Goal: Task Accomplishment & Management: Manage account settings

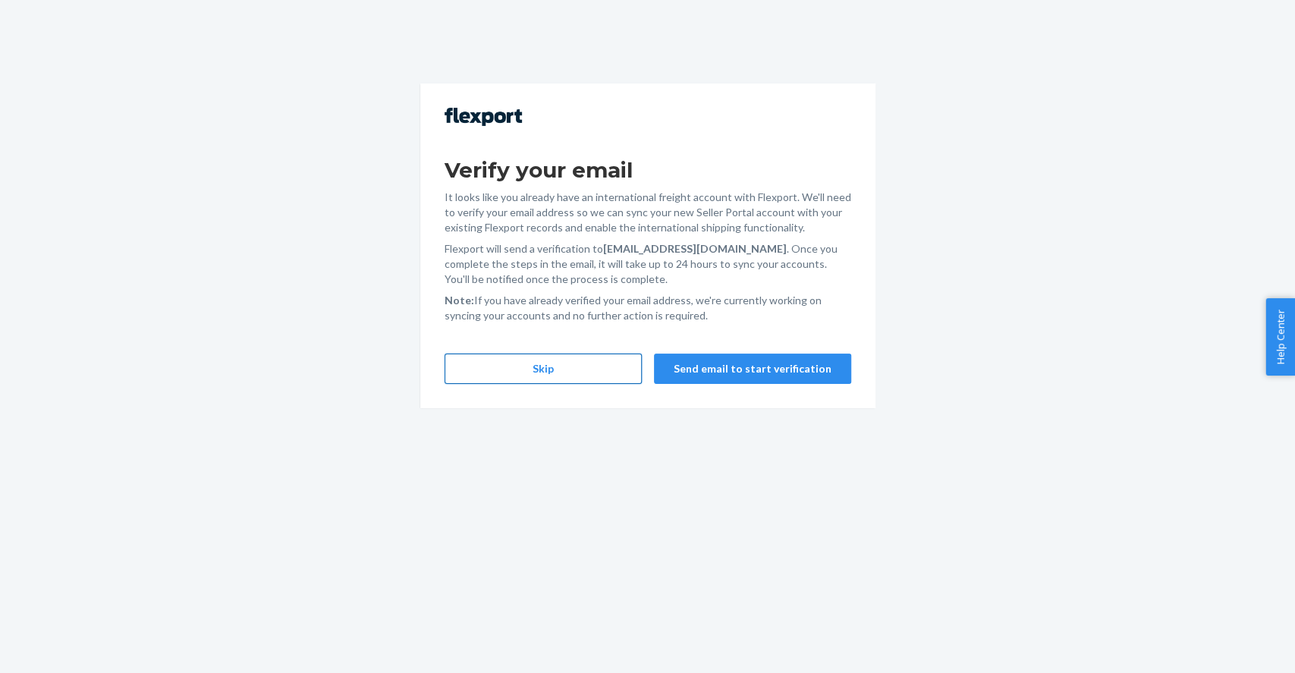
click at [589, 364] on button "Skip" at bounding box center [543, 369] width 197 height 30
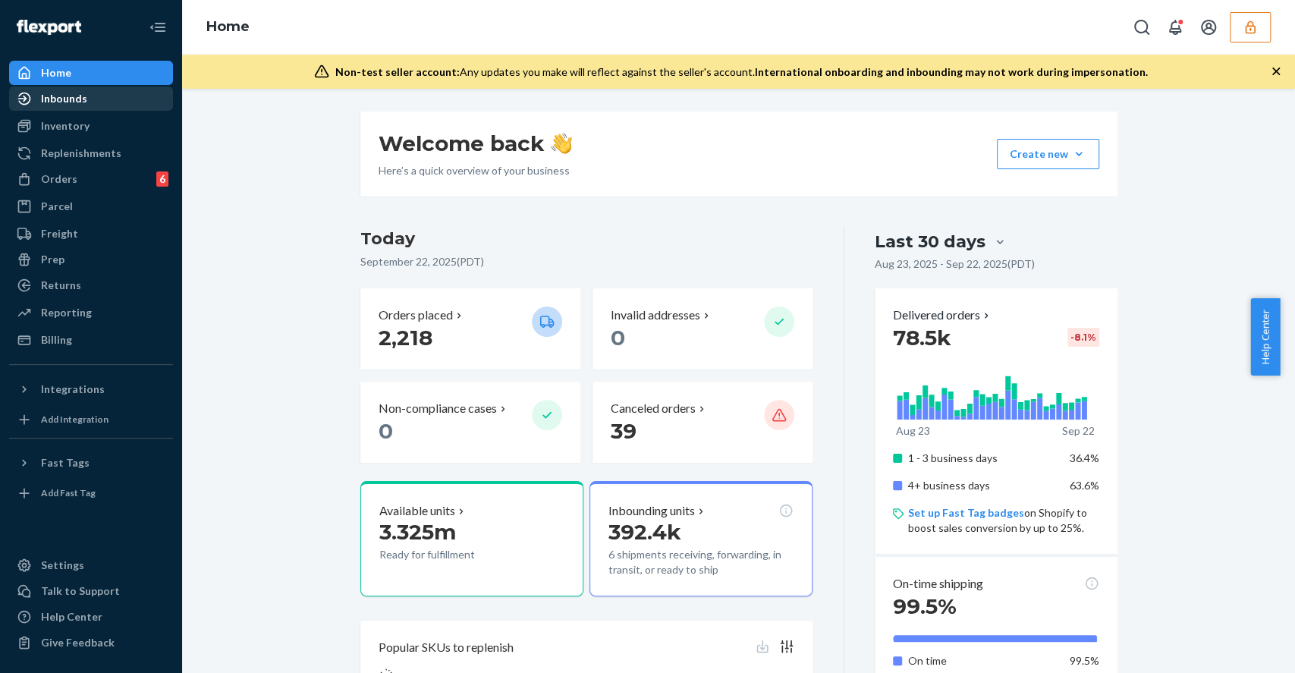
click at [91, 95] on div "Inbounds" at bounding box center [91, 98] width 161 height 21
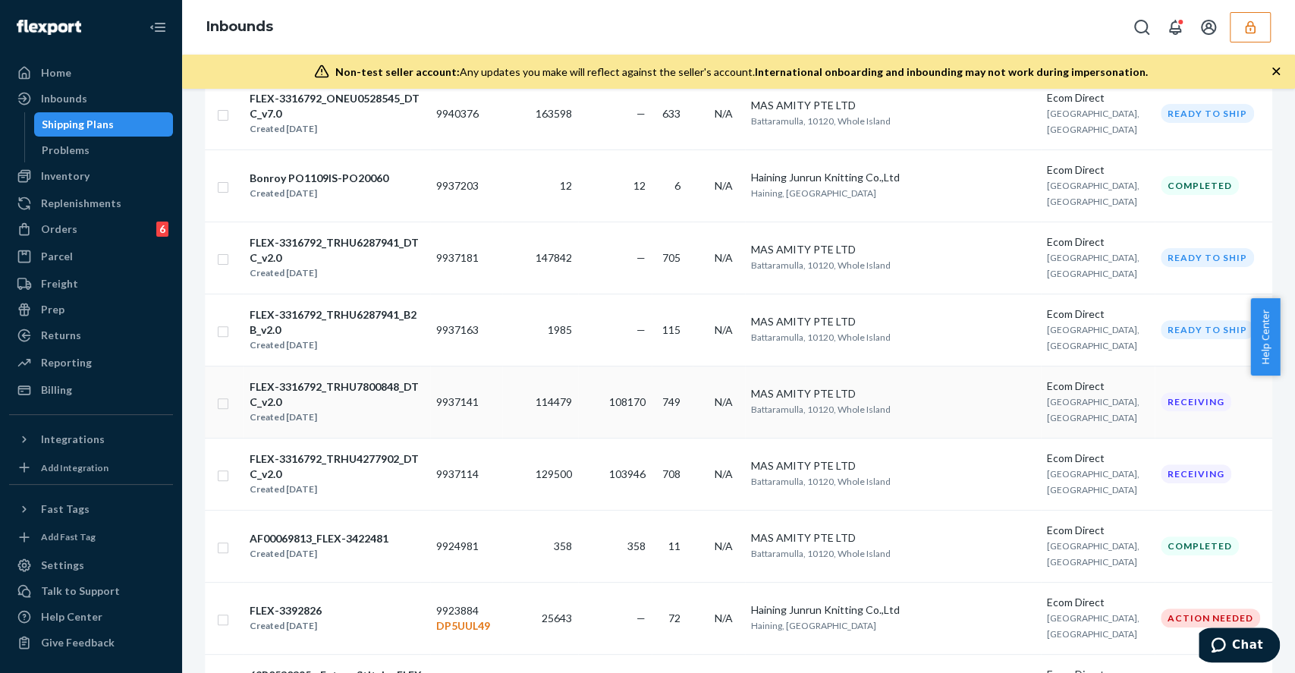
scroll to position [304, 0]
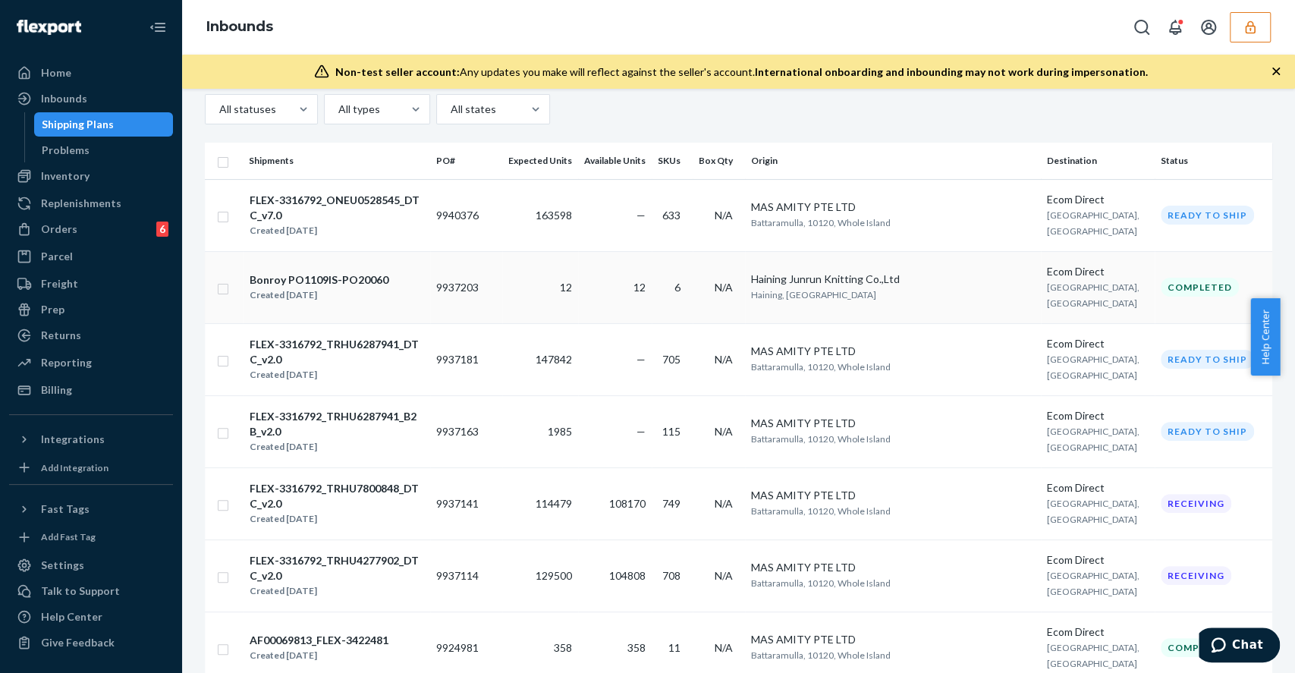
scroll to position [202, 0]
